Goal: Task Accomplishment & Management: Complete application form

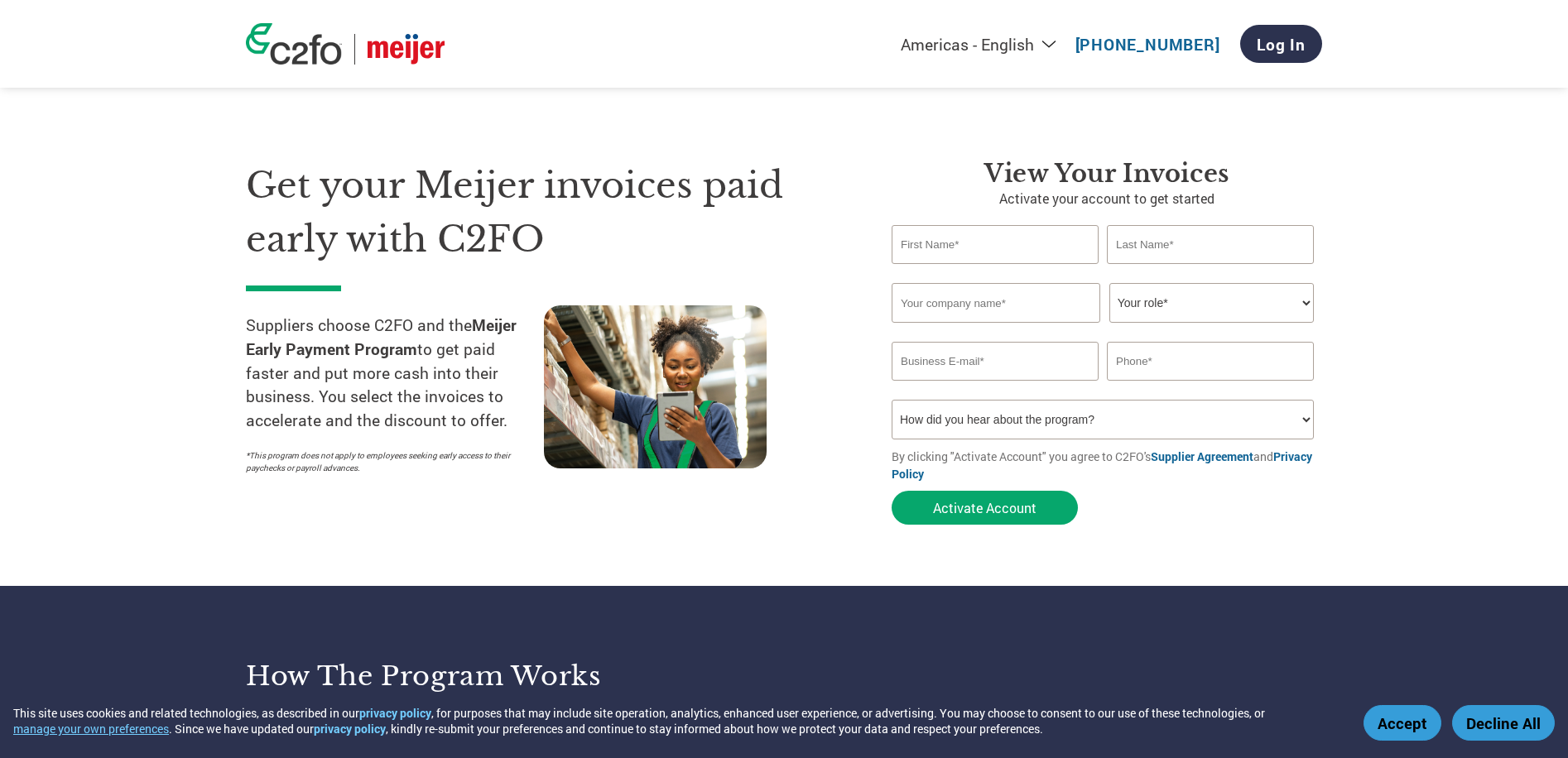
click at [1004, 244] on input "text" at bounding box center [994, 244] width 207 height 39
type input "David"
type input "Hazekamp"
type input "Hazekamp's Premier Foods"
type input "davidh@premier-foods.com"
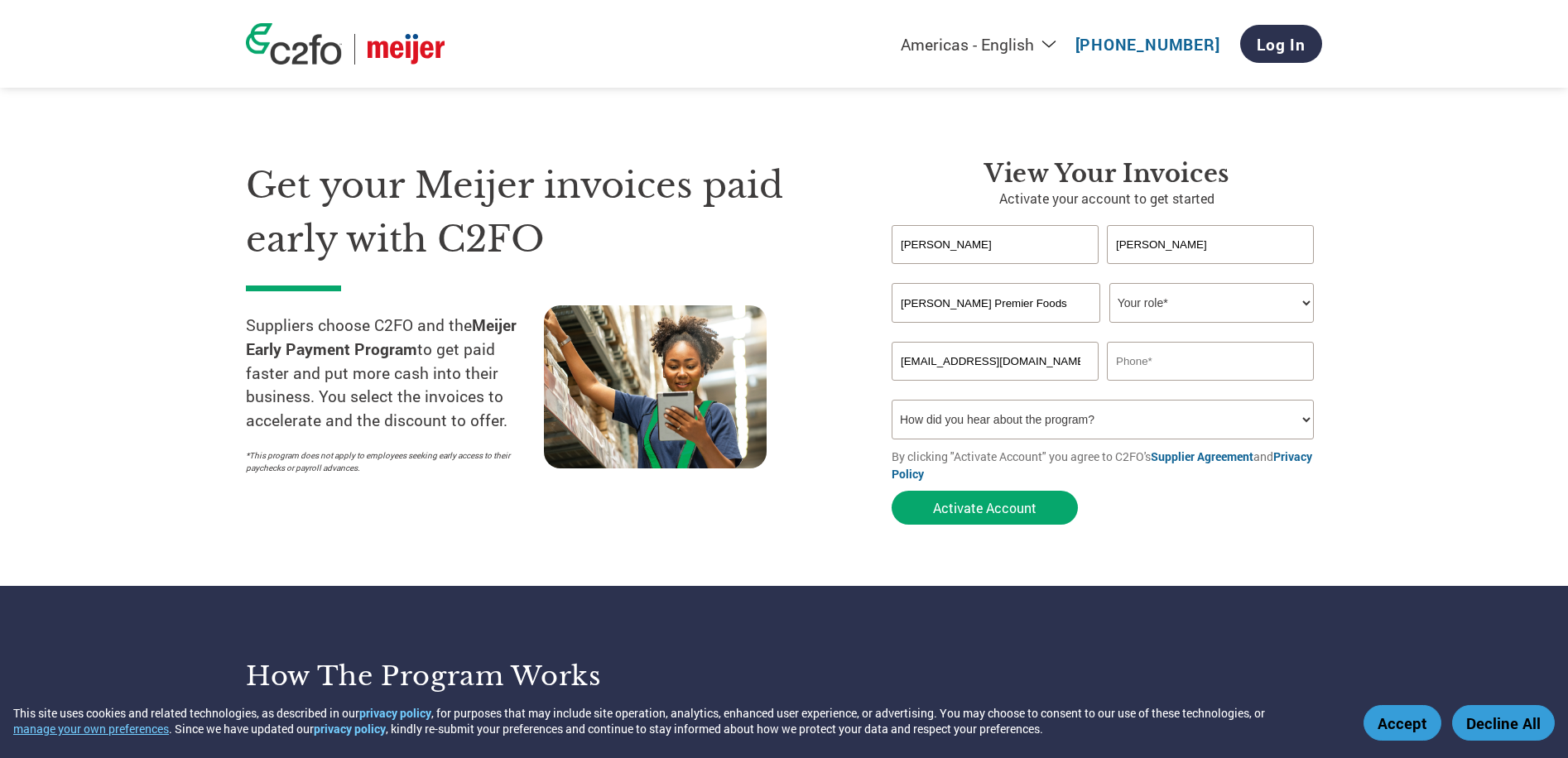
type input "2314573731"
click at [1150, 299] on select "Your role* CFO Controller Credit Manager Finance Director Treasurer CEO Preside…" at bounding box center [1211, 303] width 204 height 40
select select "PRESIDENT"
click at [1109, 283] on select "Your role* CFO Controller Credit Manager Finance Director Treasurer CEO Preside…" at bounding box center [1211, 303] width 204 height 40
click at [1139, 428] on select "How did you hear about the program? Received a letter Email Social Media Online…" at bounding box center [1101, 419] width 422 height 40
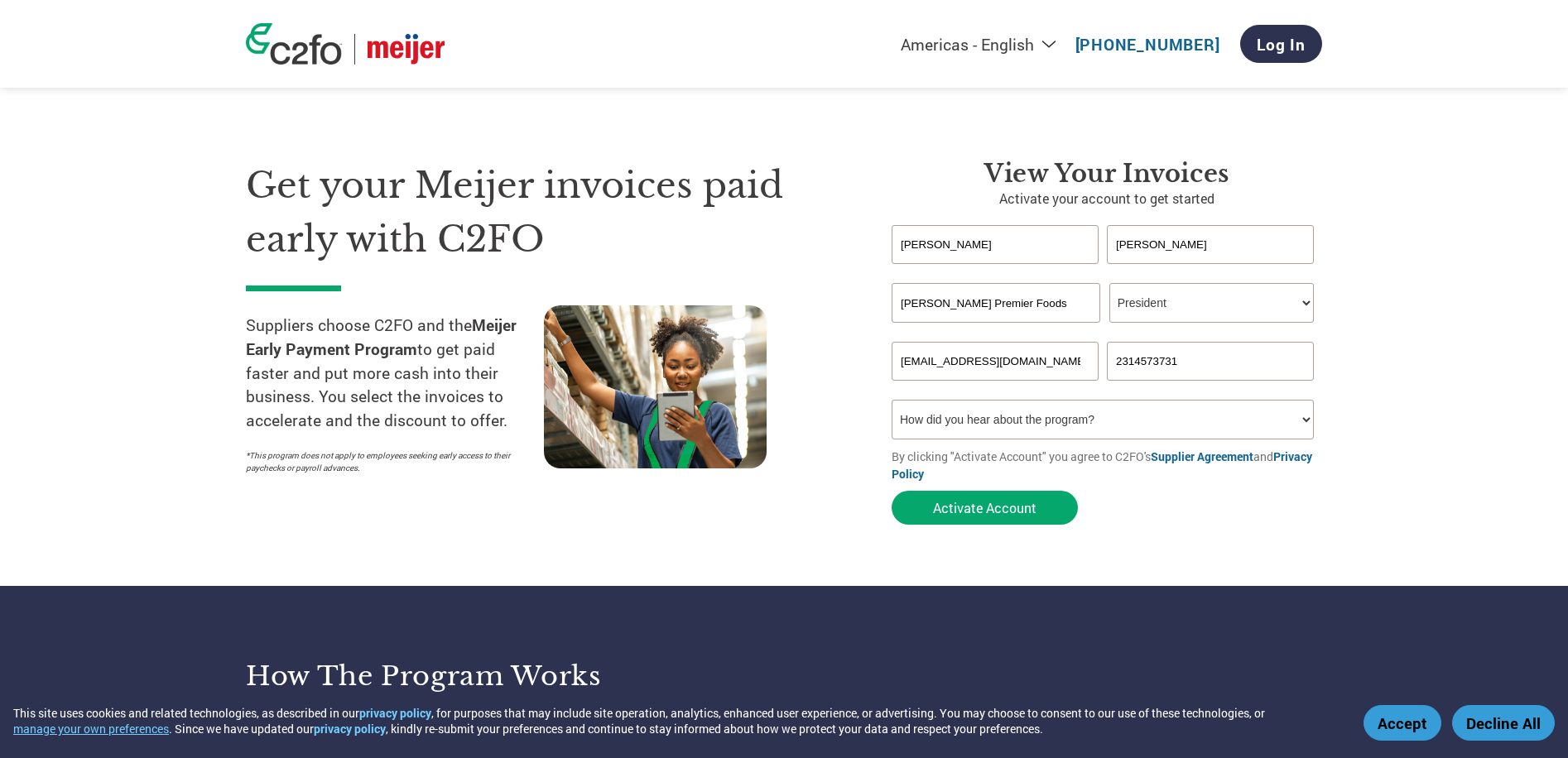
select select "Email"
click at [891, 400] on select "How did you hear about the program? Received a letter Email Social Media Online…" at bounding box center [1101, 419] width 422 height 40
click at [975, 508] on button "Activate Account" at bounding box center [984, 507] width 186 height 34
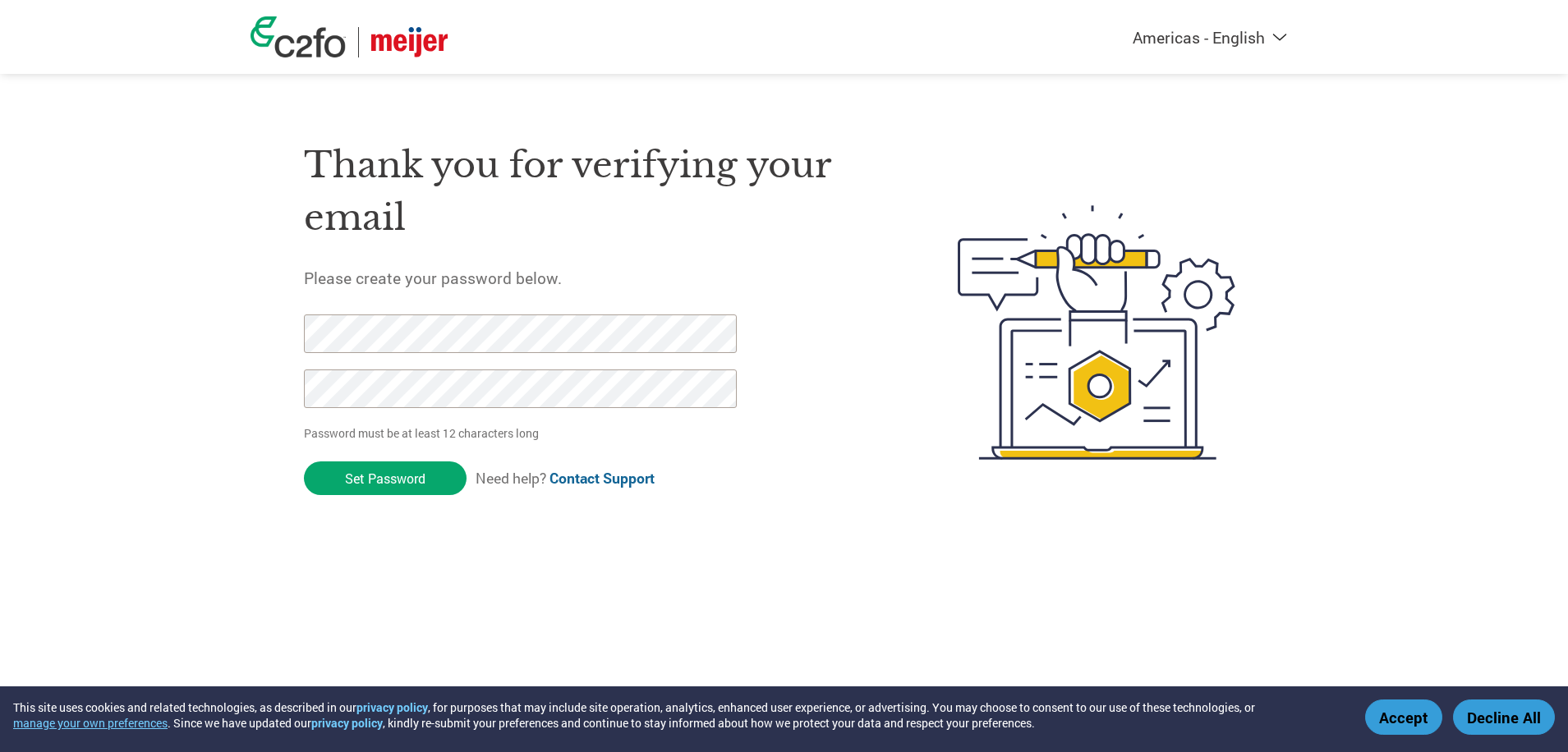
click at [304, 461] on input "Set Password" at bounding box center [385, 477] width 163 height 33
click at [281, 334] on div "Thank you for verifying your email Please create your password below. Password …" at bounding box center [784, 333] width 1068 height 436
click at [839, 466] on div "Thank you for verifying your email Please create your password below. Password …" at bounding box center [592, 333] width 576 height 436
click at [1417, 719] on button "Accept" at bounding box center [1403, 717] width 78 height 35
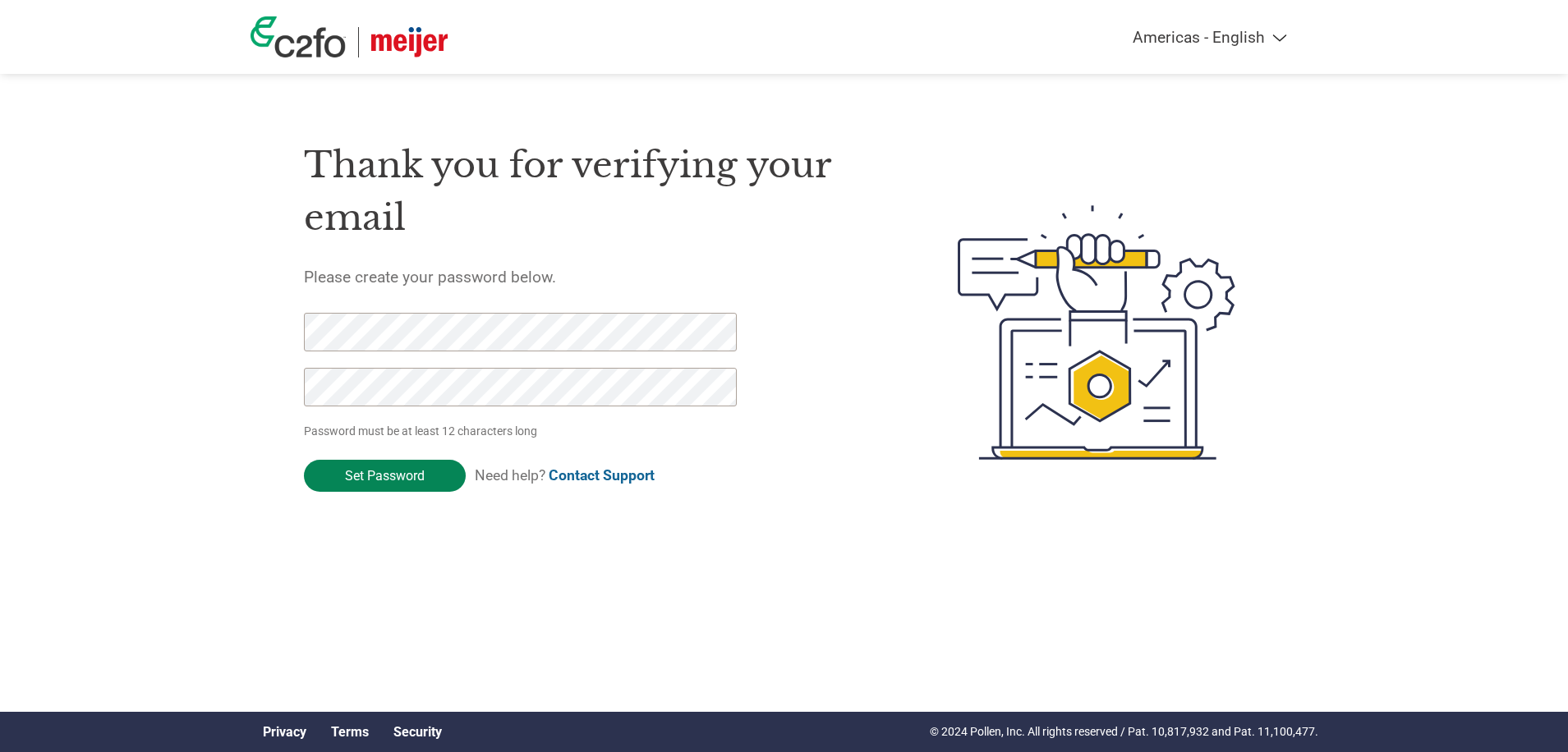
click at [433, 486] on input "Set Password" at bounding box center [385, 476] width 162 height 32
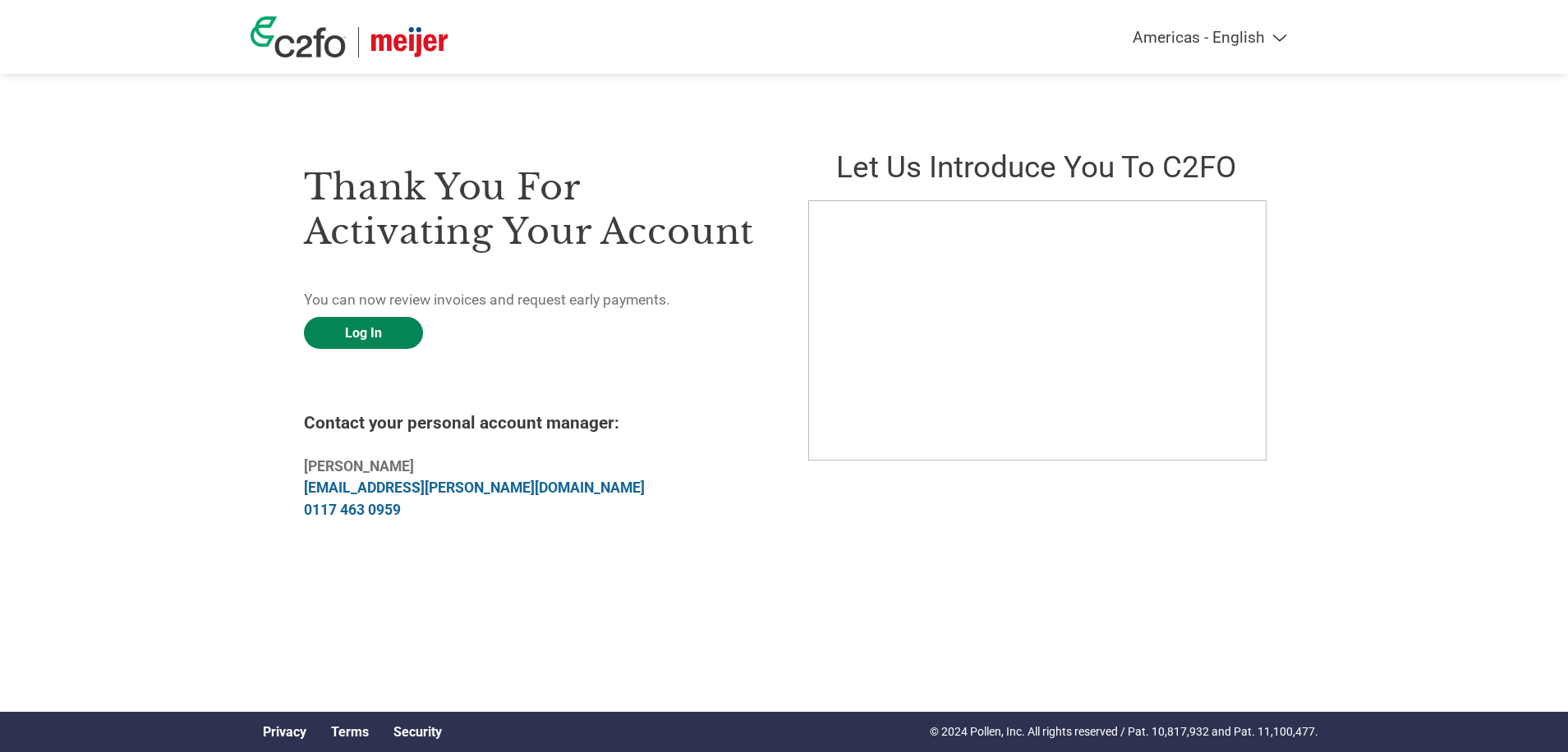
click at [376, 326] on link "Log In" at bounding box center [363, 333] width 119 height 32
